Goal: Check status: Check status

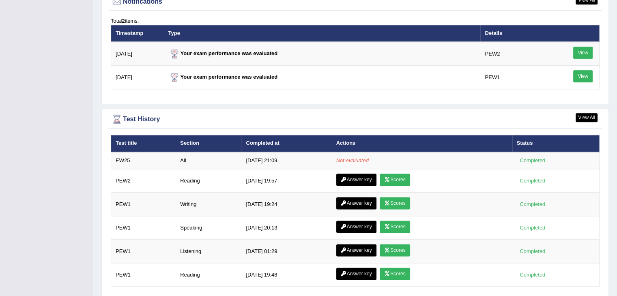
scroll to position [1009, 0]
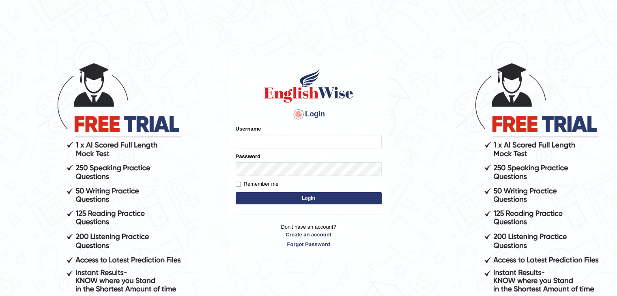
click at [283, 139] on input "Username" at bounding box center [309, 142] width 146 height 14
click at [281, 141] on input "Username" at bounding box center [309, 142] width 146 height 14
type input "0401809009"
click at [283, 193] on button "Login" at bounding box center [309, 198] width 146 height 12
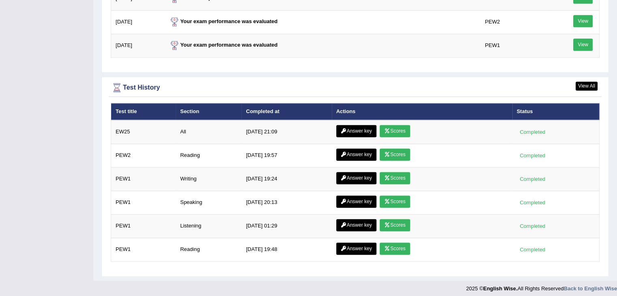
scroll to position [1109, 0]
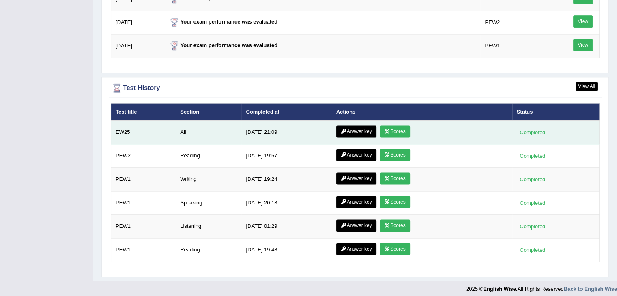
click at [393, 125] on link "Scores" at bounding box center [395, 131] width 30 height 12
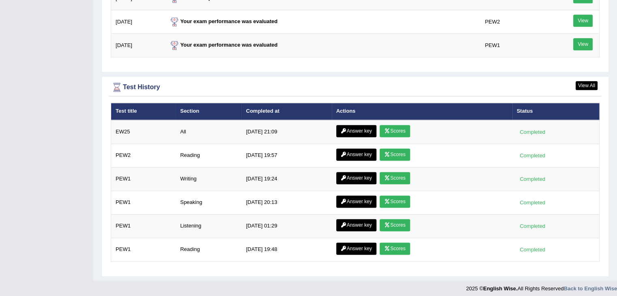
scroll to position [1057, 0]
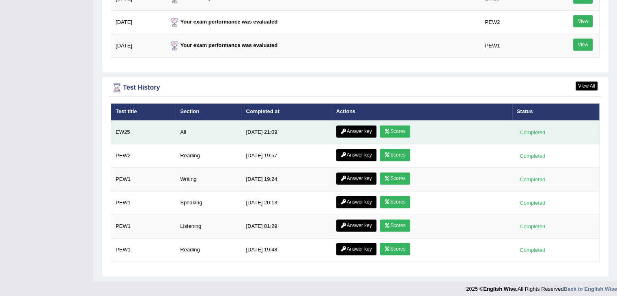
click at [352, 128] on link "Answer key" at bounding box center [356, 131] width 40 height 12
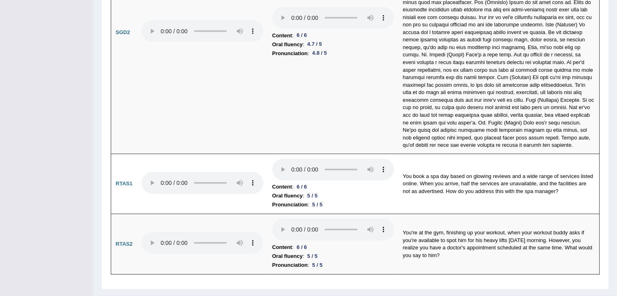
scroll to position [2599, 0]
